Goal: Register for event/course

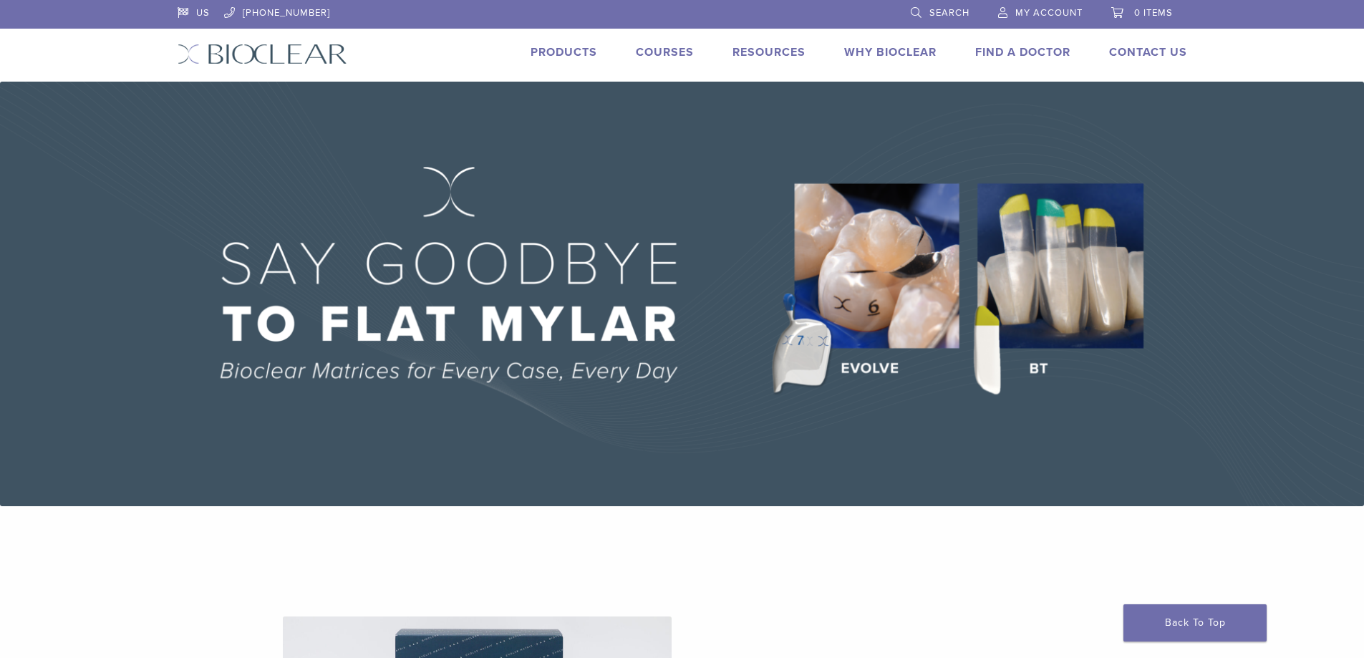
click at [554, 46] on link "Products" at bounding box center [564, 52] width 67 height 14
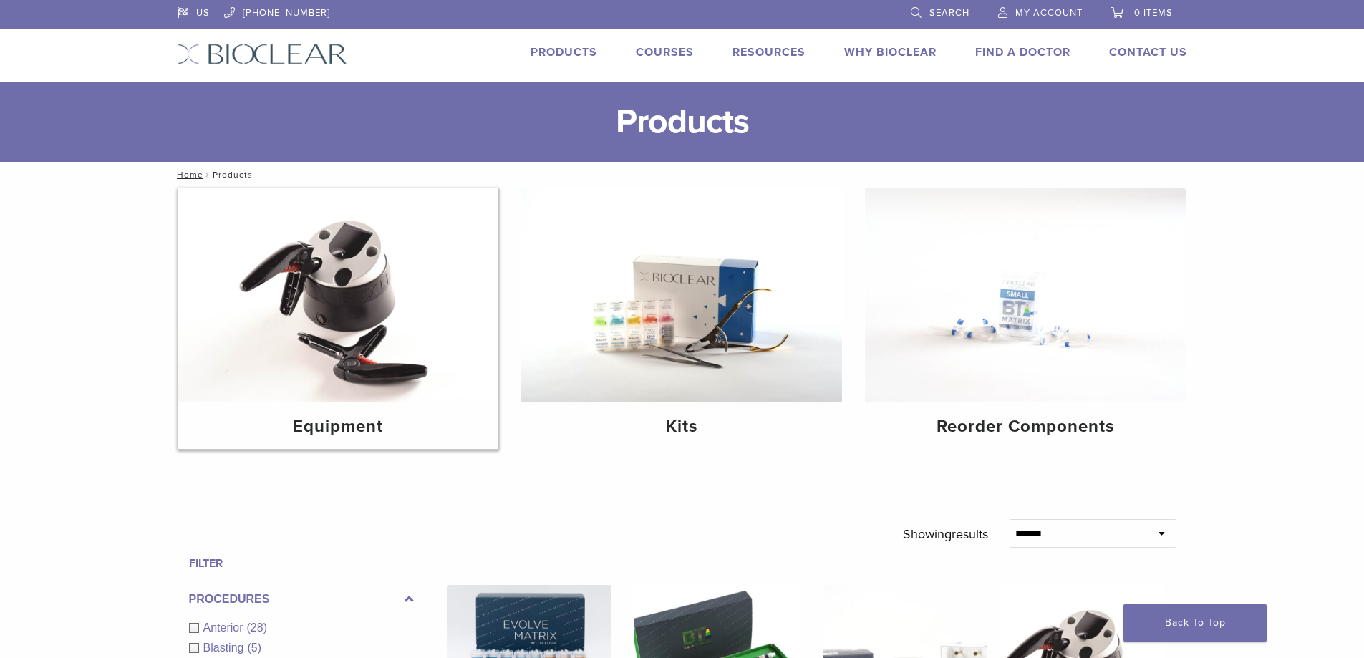
click at [351, 311] on img at bounding box center [338, 295] width 321 height 214
click at [776, 314] on img at bounding box center [681, 295] width 321 height 214
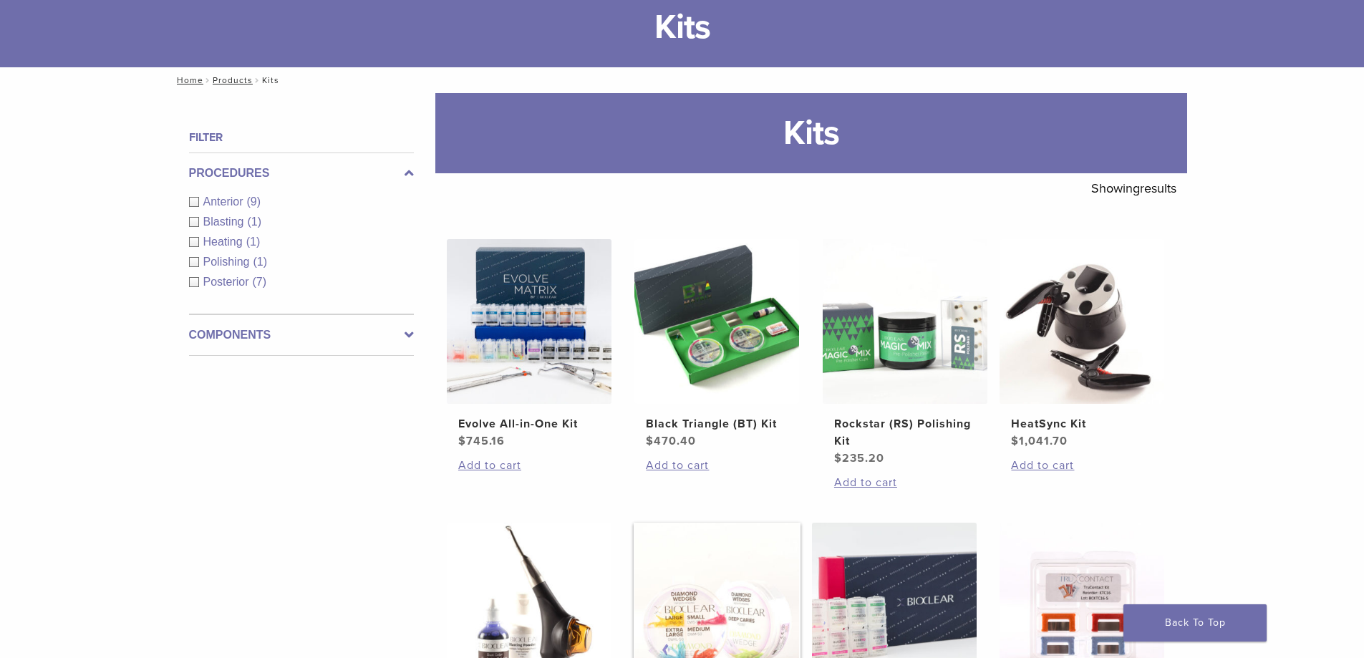
scroll to position [72, 0]
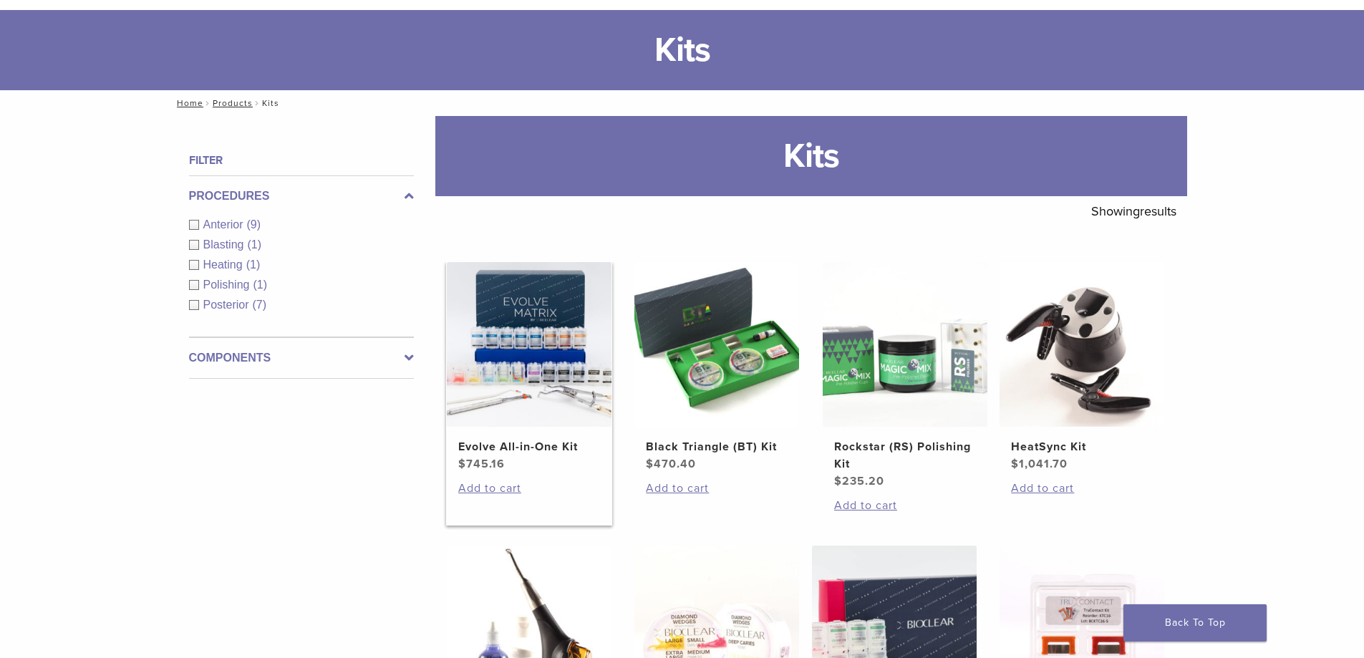
click at [501, 390] on img at bounding box center [529, 344] width 165 height 165
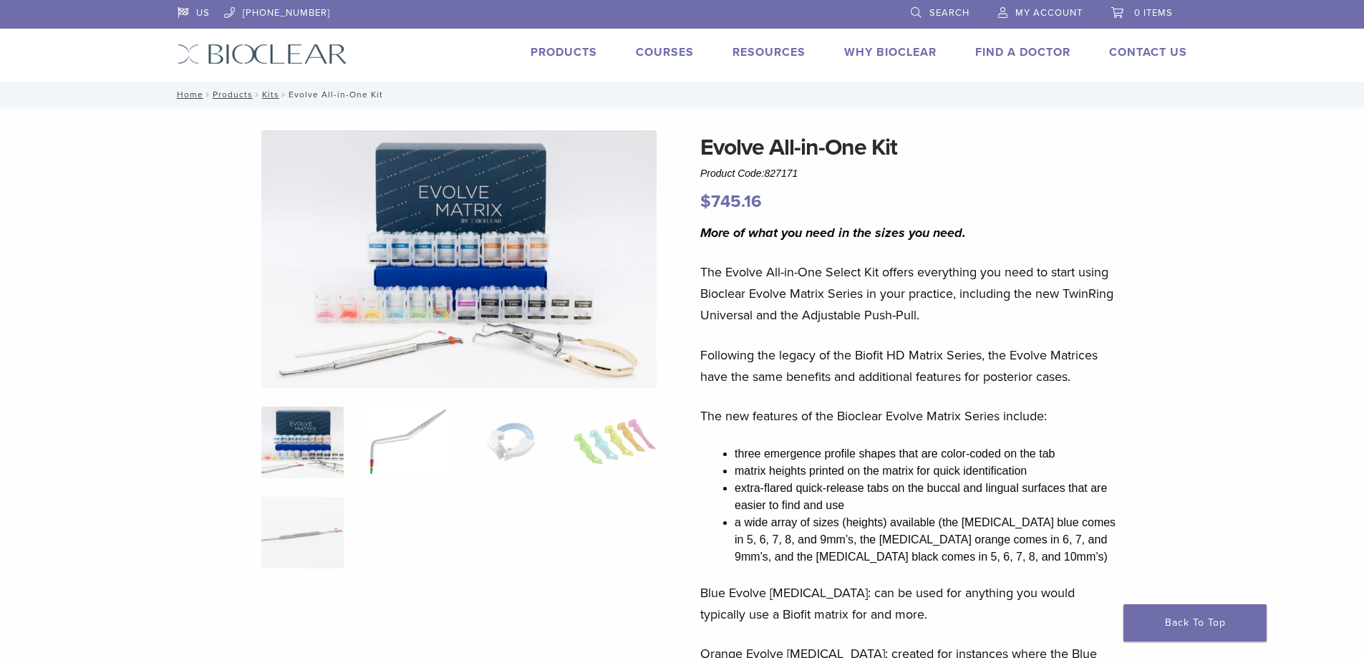
click at [382, 449] on img at bounding box center [406, 443] width 82 height 72
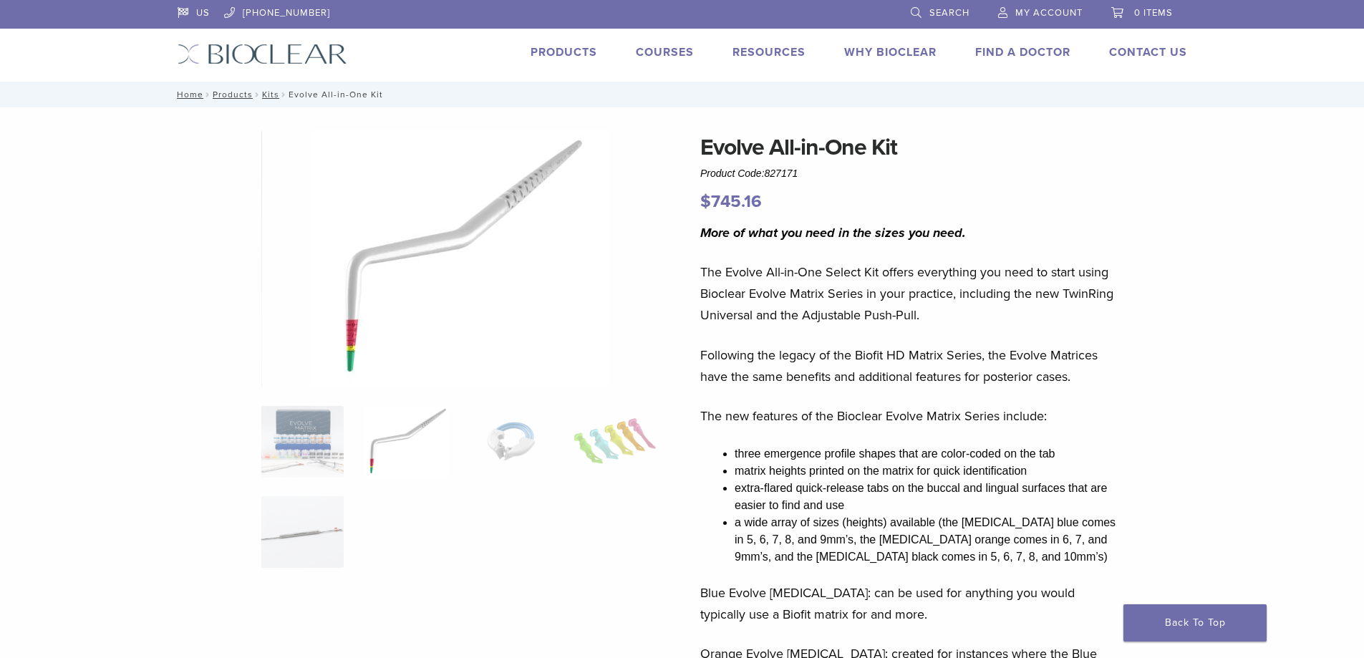
click at [417, 278] on img at bounding box center [460, 258] width 298 height 257
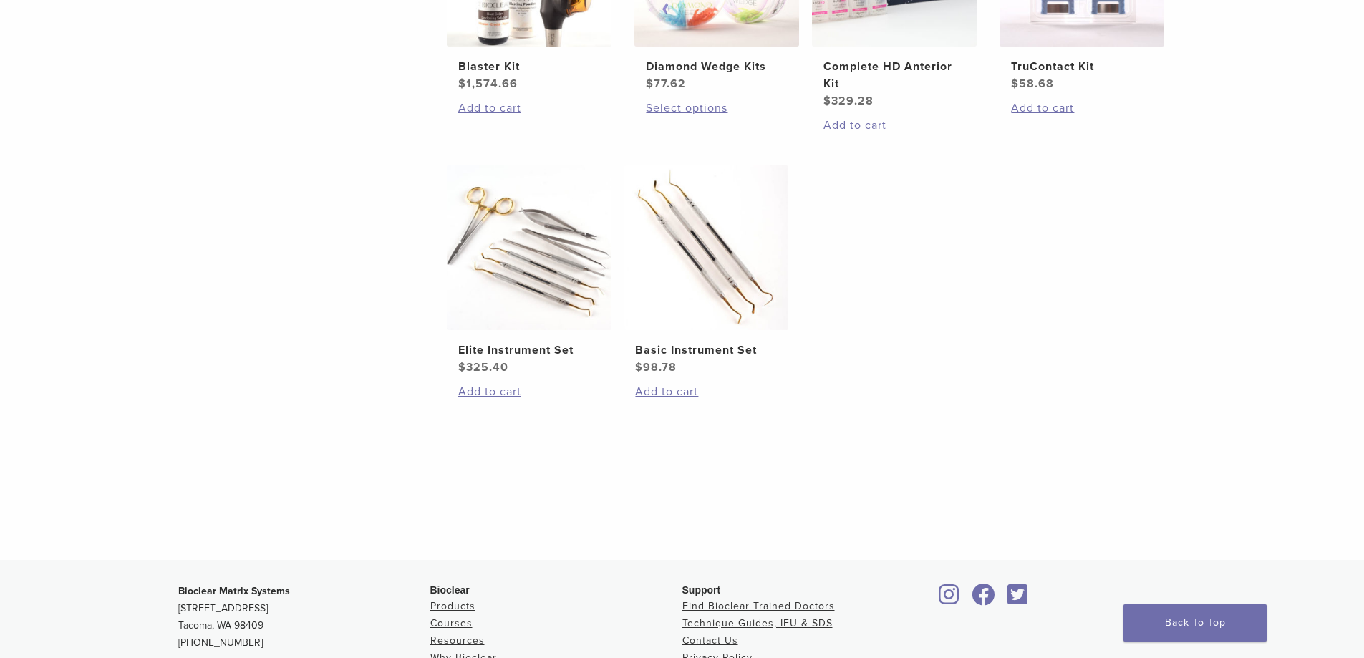
scroll to position [644, 0]
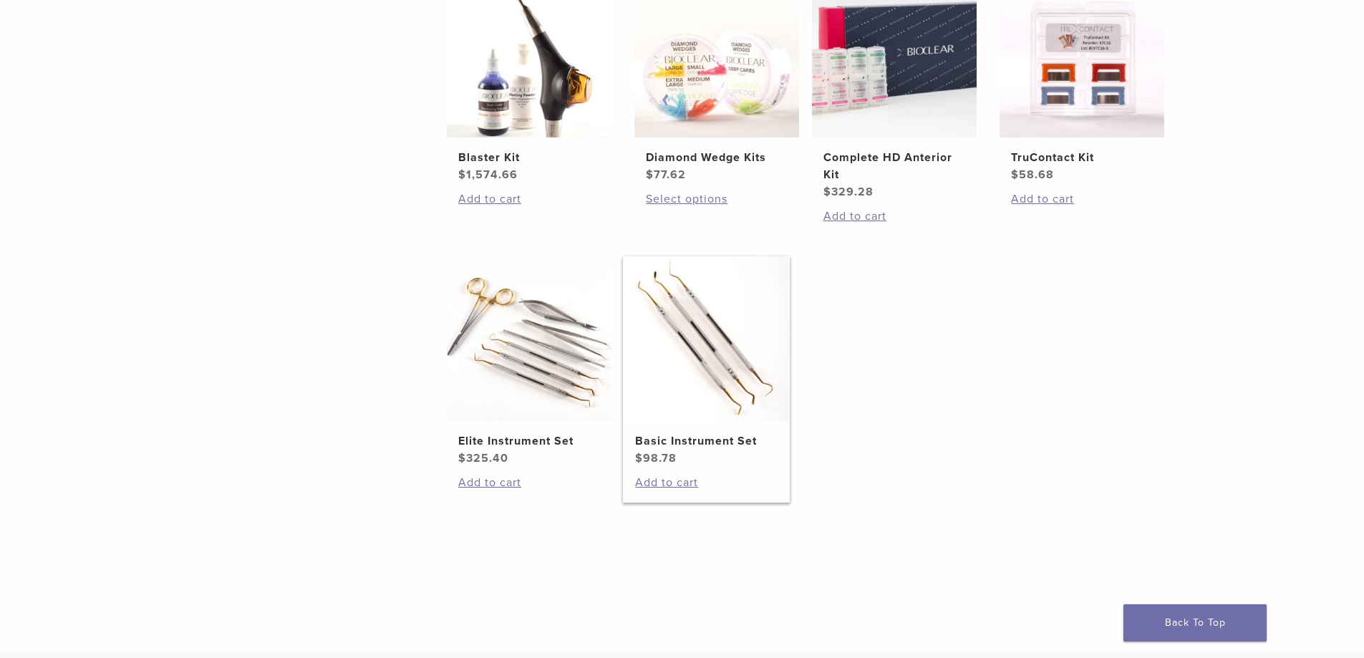
click at [703, 323] on img at bounding box center [706, 338] width 165 height 165
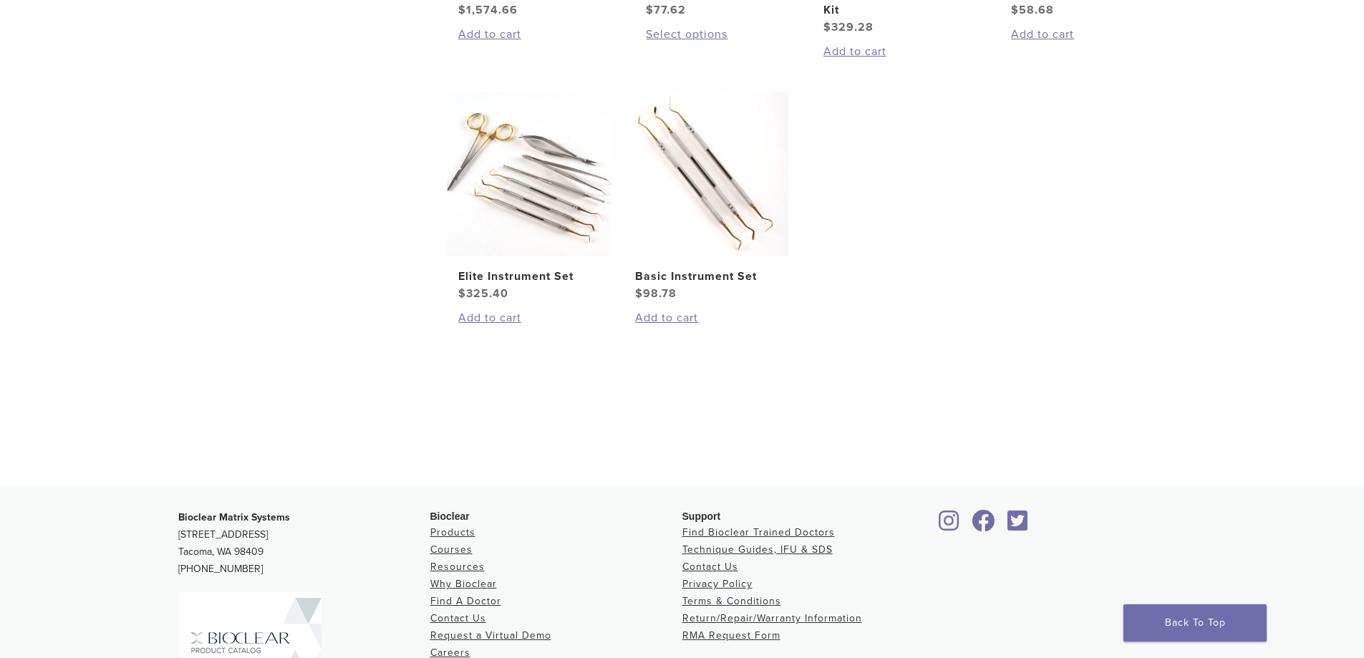
scroll to position [809, 0]
click at [538, 158] on img at bounding box center [529, 174] width 165 height 165
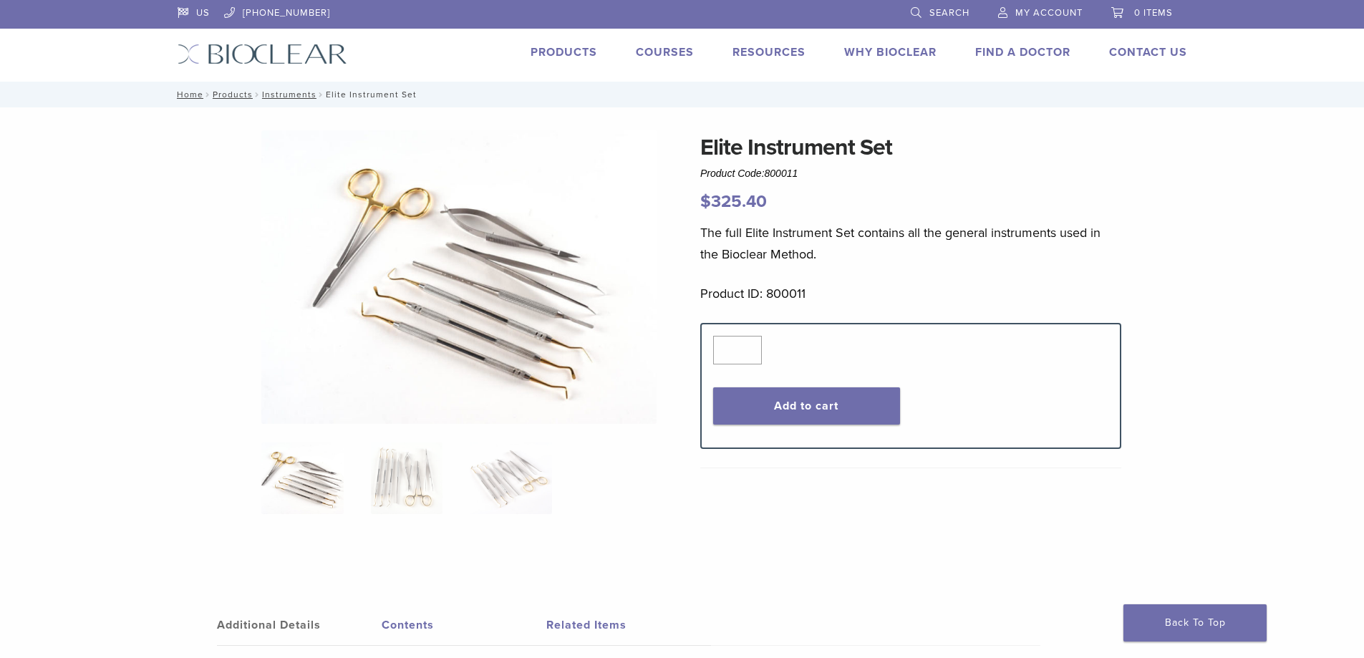
click at [381, 226] on img at bounding box center [458, 277] width 395 height 294
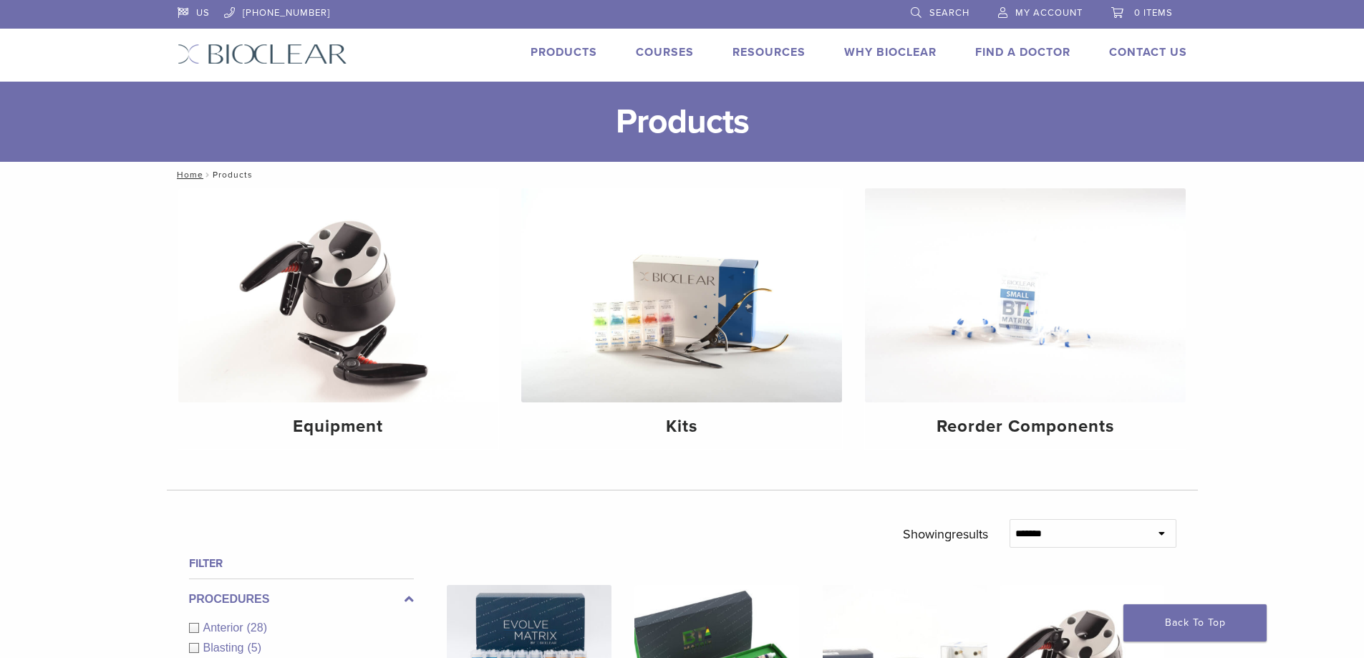
click at [637, 52] on link "Courses" at bounding box center [665, 52] width 58 height 14
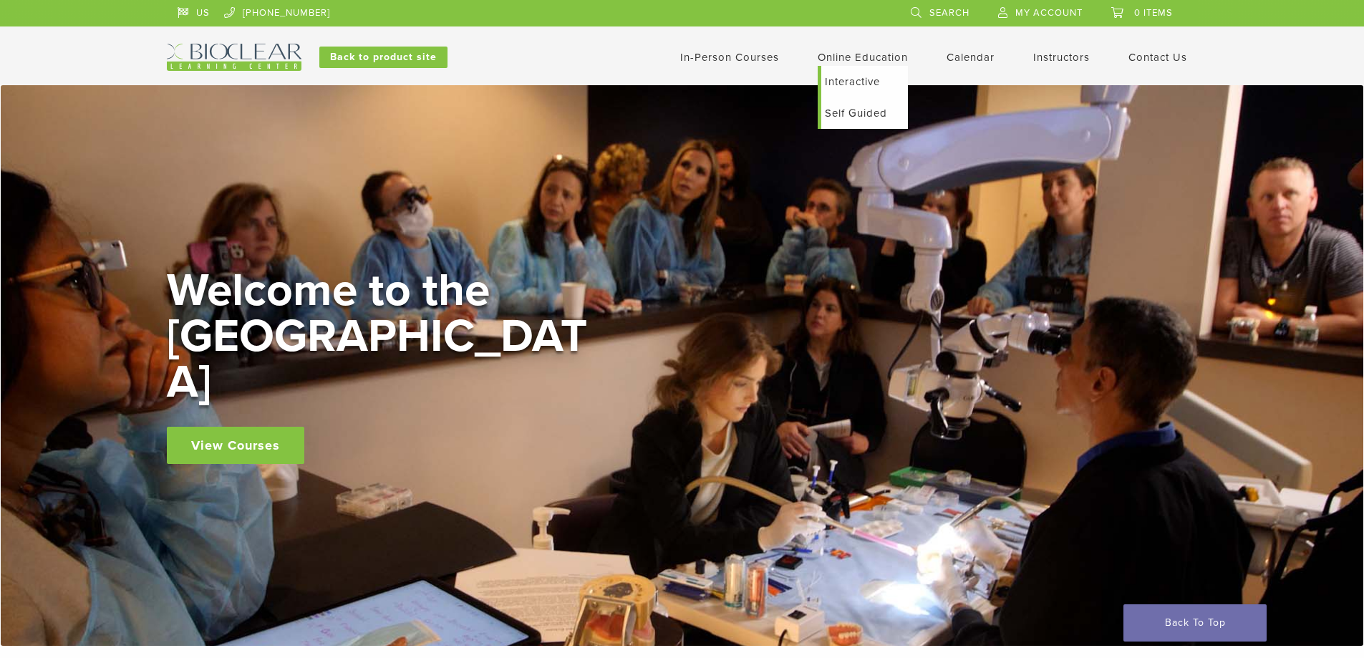
click at [835, 81] on link "Interactive" at bounding box center [864, 82] width 87 height 32
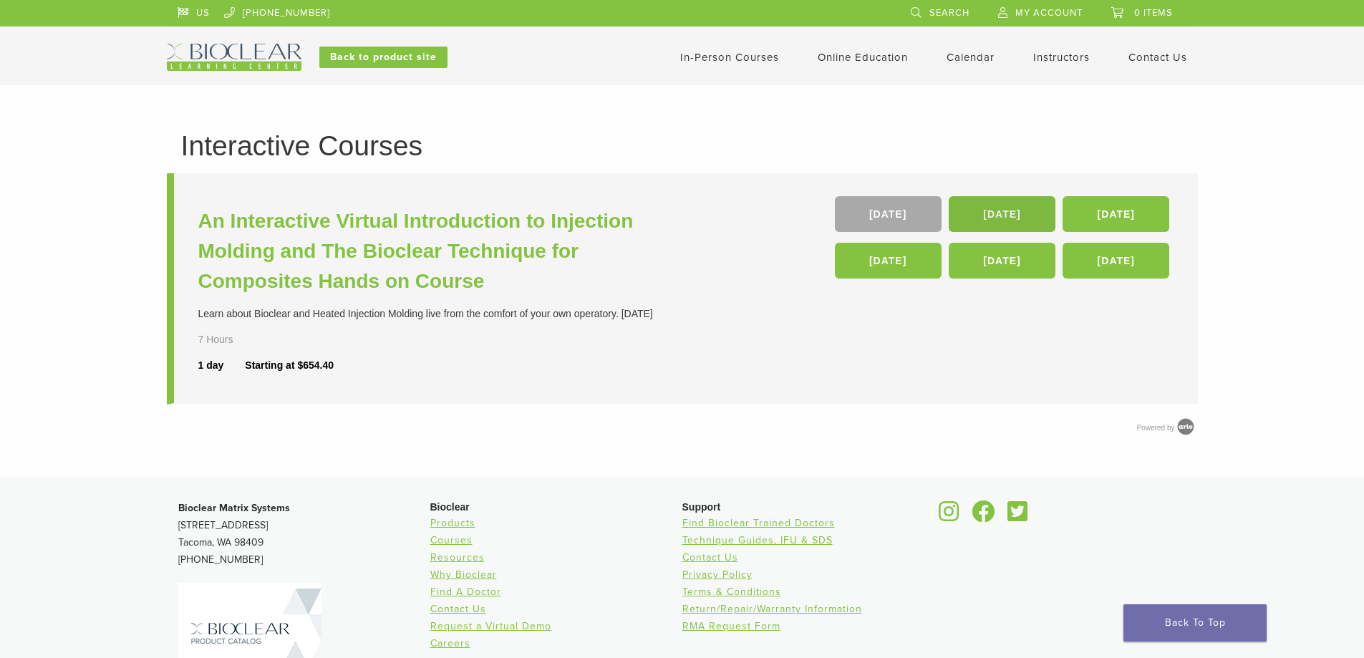
click at [1018, 213] on link "[DATE]" at bounding box center [1002, 214] width 107 height 36
